Goal: Task Accomplishment & Management: Use online tool/utility

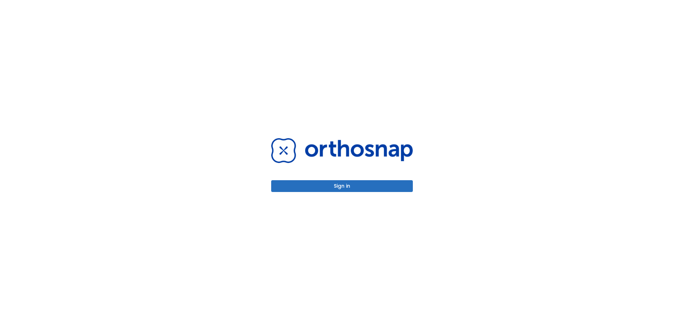
click at [319, 183] on button "Sign in" at bounding box center [342, 186] width 142 height 12
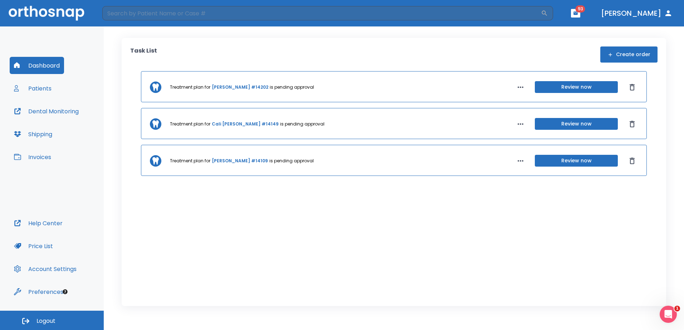
click at [569, 85] on button "Review now" at bounding box center [576, 87] width 83 height 12
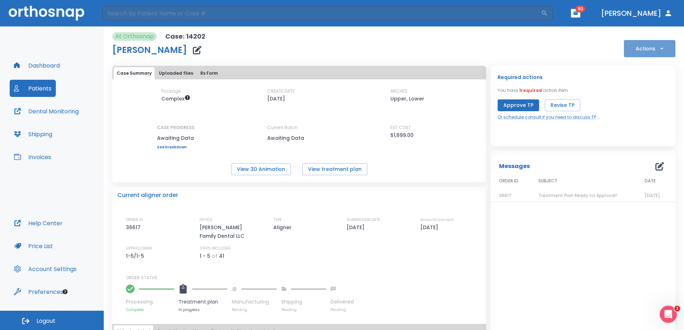
click at [664, 43] on button "Actions" at bounding box center [650, 48] width 52 height 17
click at [567, 49] on div at bounding box center [342, 165] width 684 height 330
click at [523, 103] on button "Approve TP" at bounding box center [518, 105] width 41 height 12
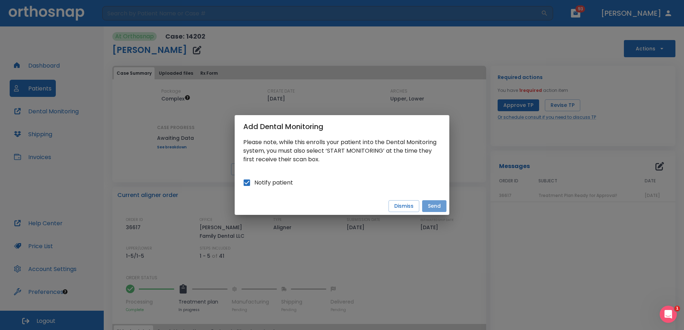
click at [437, 207] on button "Send" at bounding box center [434, 206] width 24 height 12
